Goal: Task Accomplishment & Management: Manage account settings

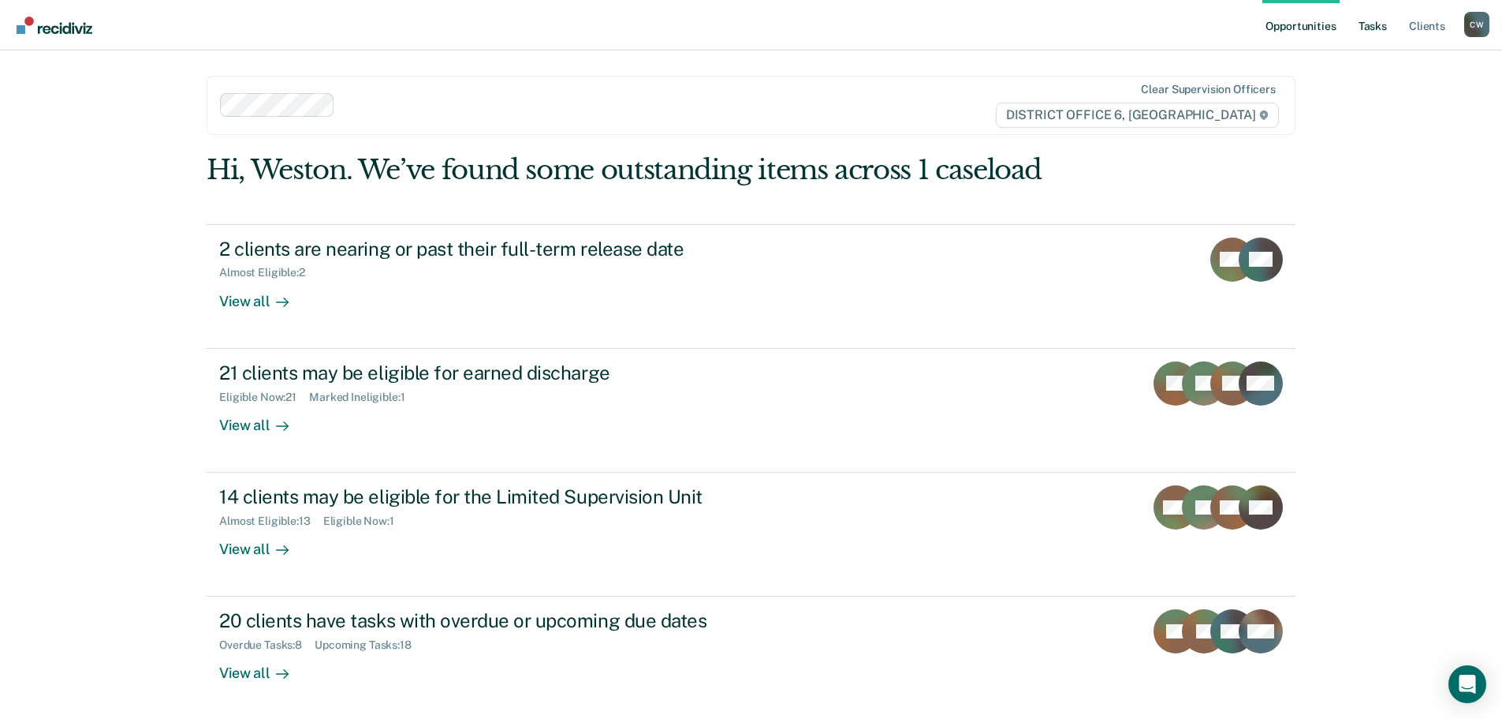
click at [1361, 22] on link "Tasks" at bounding box center [1373, 25] width 35 height 50
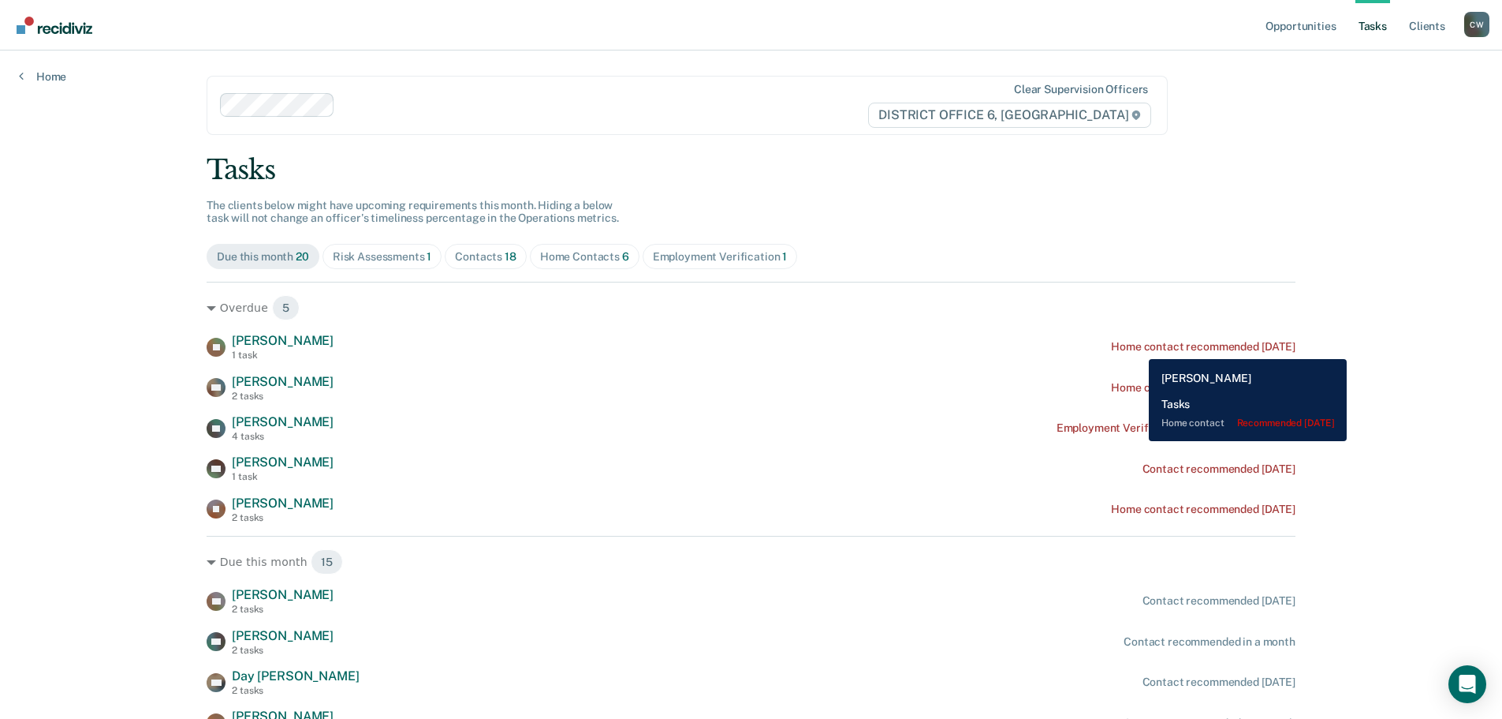
click at [1137, 347] on div "Home contact recommended [DATE]" at bounding box center [1203, 346] width 185 height 13
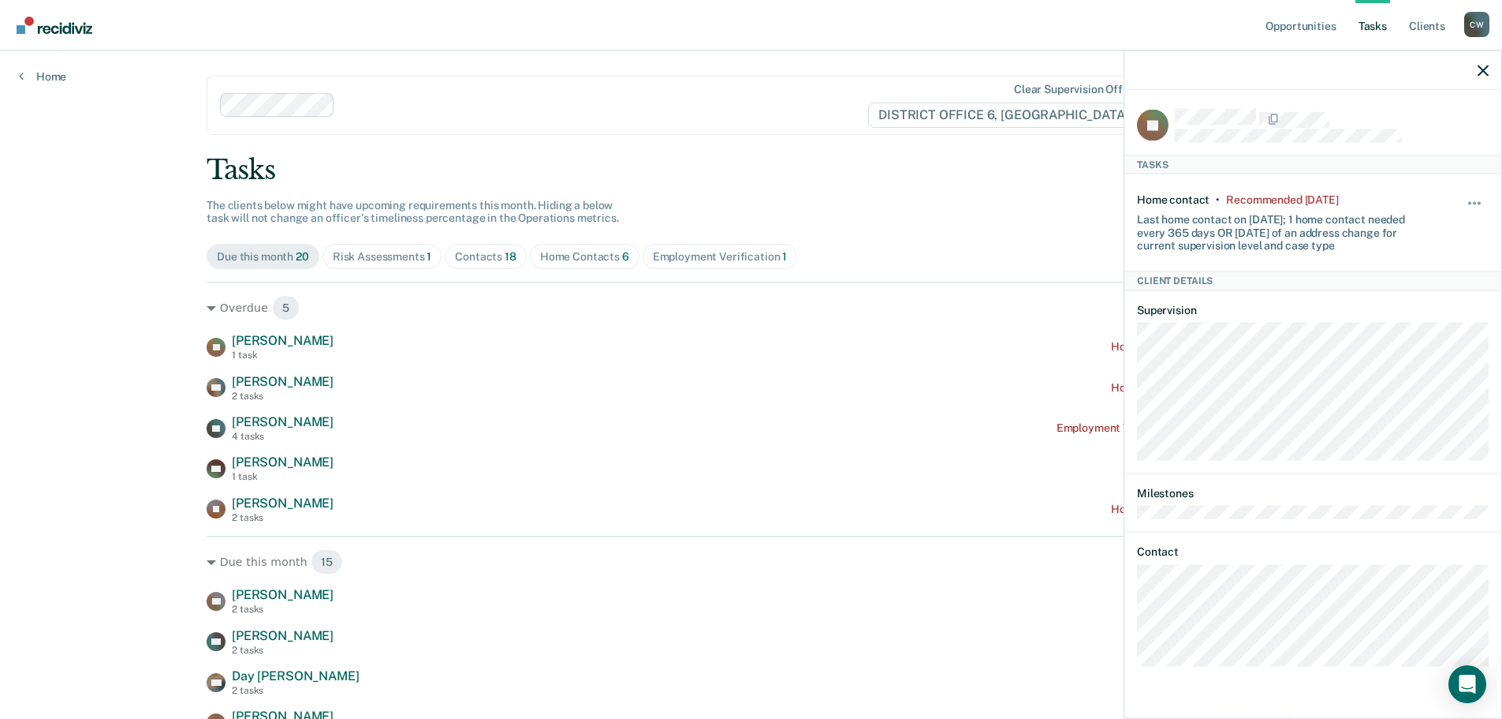
click at [796, 332] on div "Overdue 5 [PERSON_NAME] 1 task Home contact recommended [DATE] OB [PERSON_NAME]…" at bounding box center [751, 402] width 1089 height 241
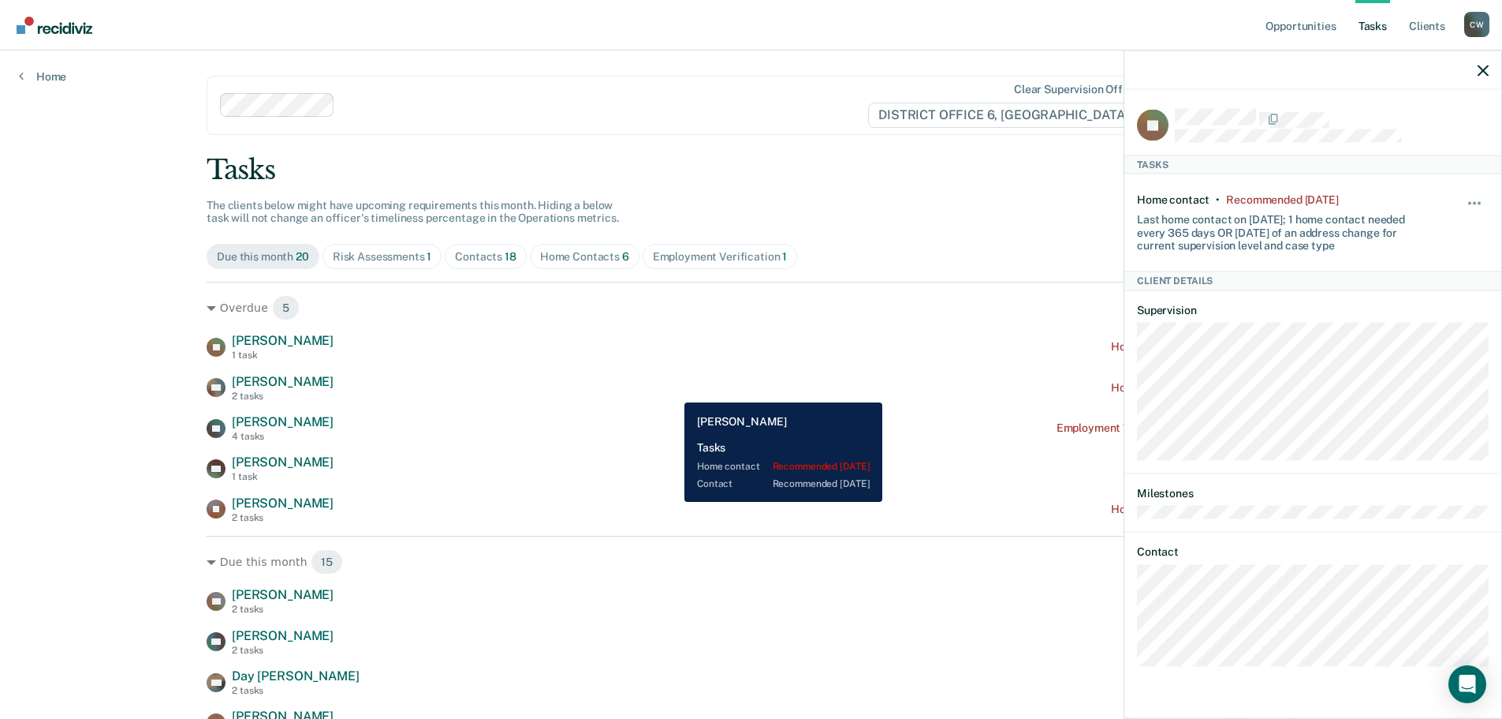
click at [673, 390] on div "OB [PERSON_NAME] 2 tasks Home contact recommended [DATE]" at bounding box center [751, 388] width 1089 height 28
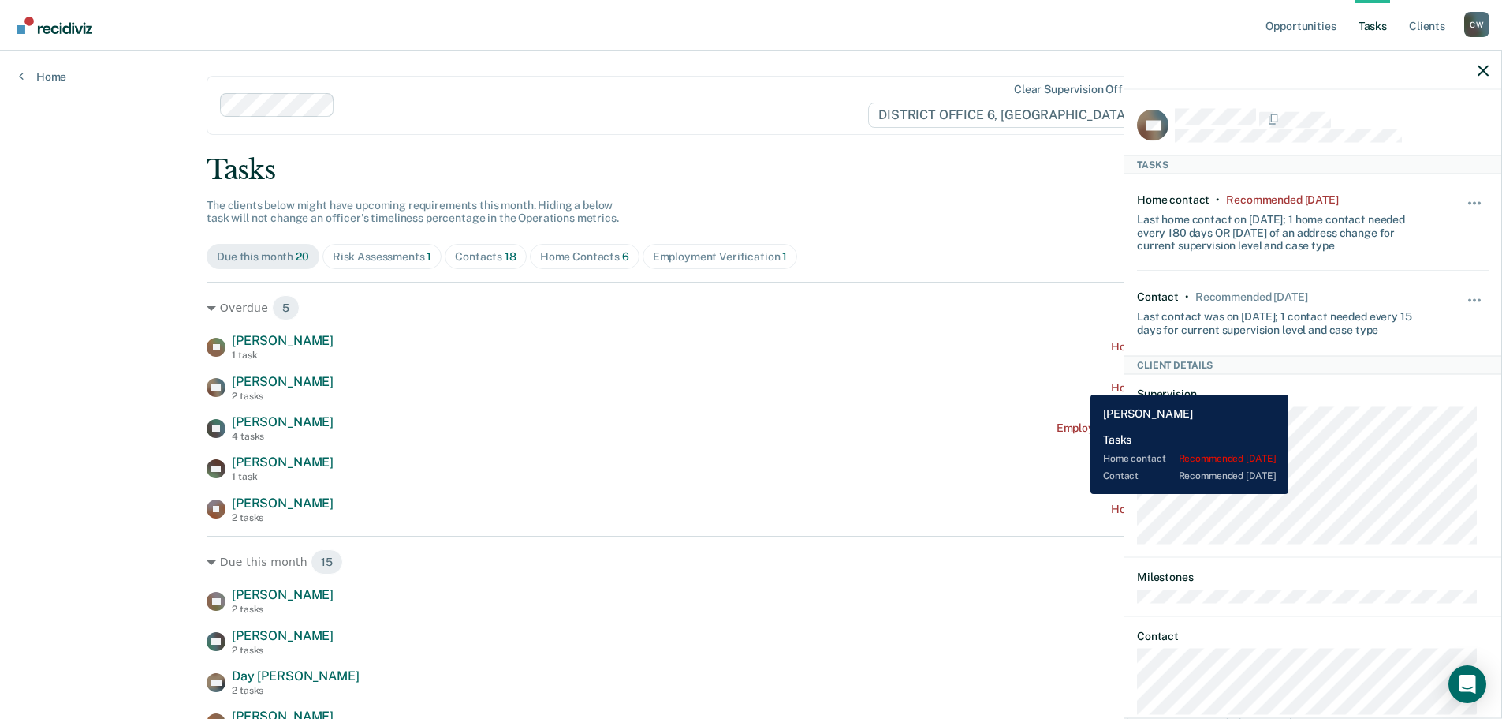
click at [1079, 383] on div "OB [PERSON_NAME] 2 tasks Home contact recommended [DATE]" at bounding box center [751, 388] width 1089 height 28
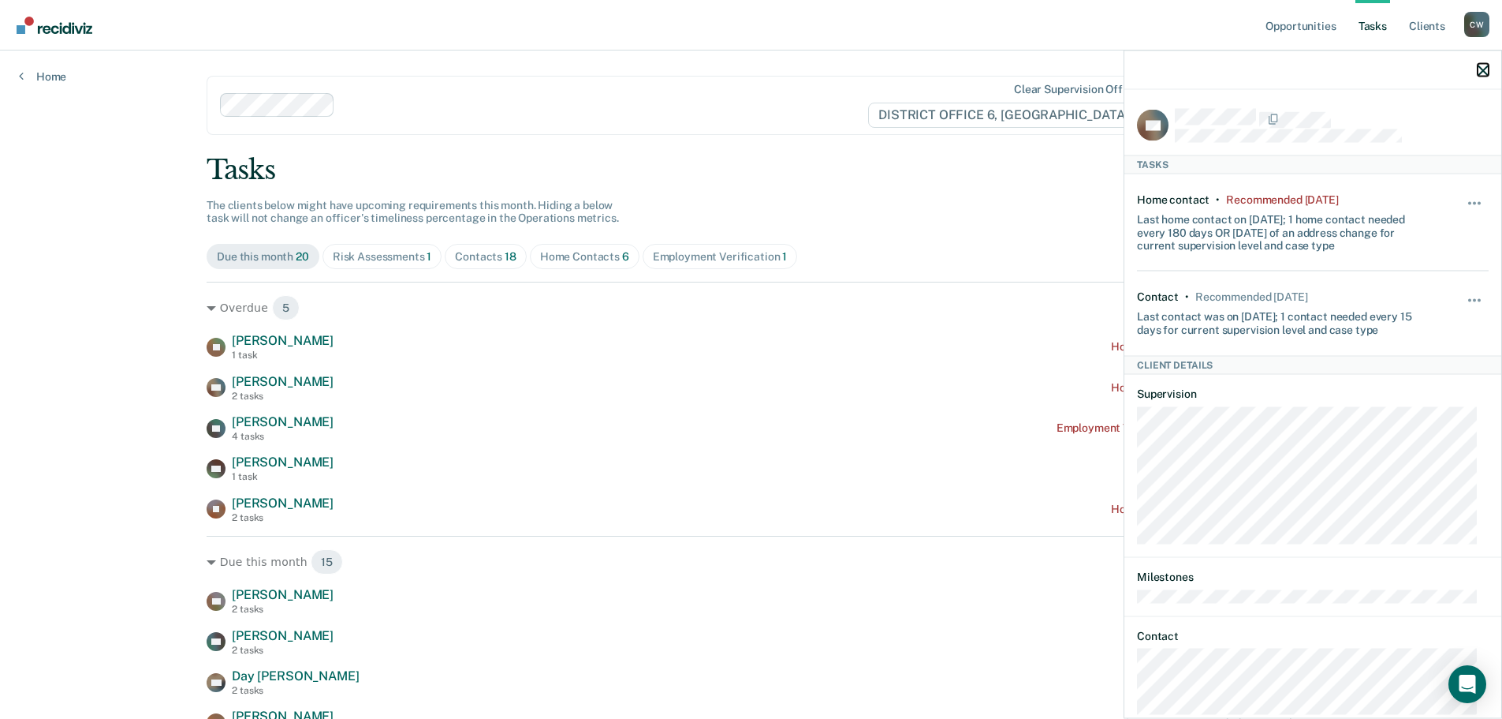
click at [1481, 74] on icon "button" at bounding box center [1483, 70] width 11 height 11
